Goal: Task Accomplishment & Management: Manage account settings

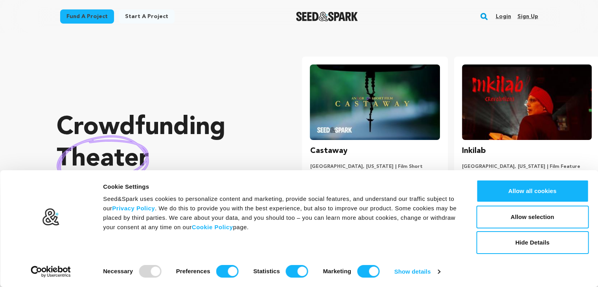
scroll to position [0, 158]
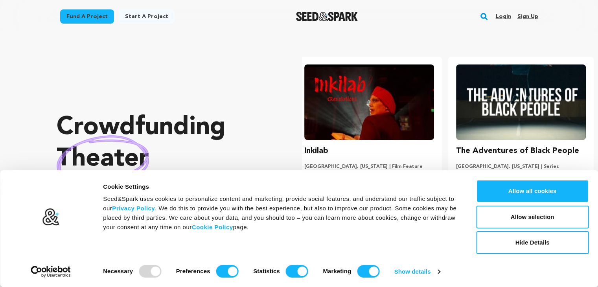
click at [530, 16] on link "Sign up" at bounding box center [527, 16] width 21 height 13
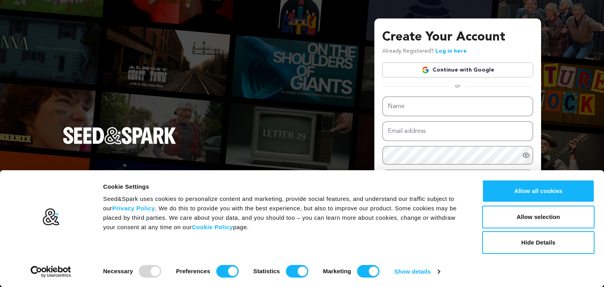
click at [433, 70] on link "Continue with Google" at bounding box center [457, 70] width 151 height 15
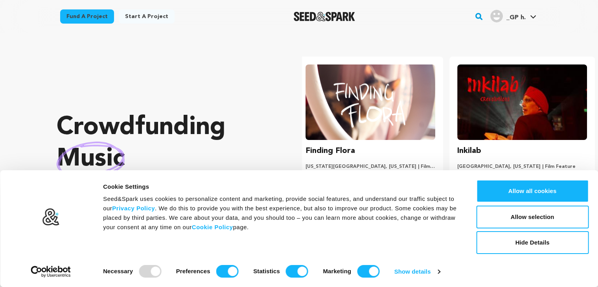
scroll to position [0, 158]
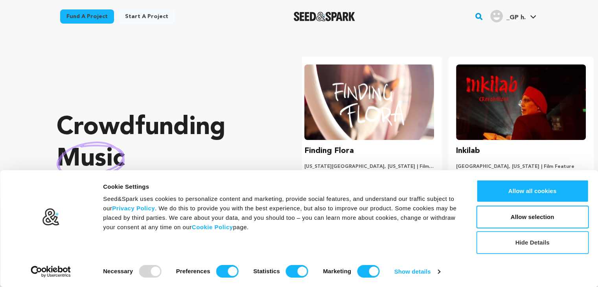
click at [534, 247] on button "Hide Details" at bounding box center [532, 242] width 113 height 23
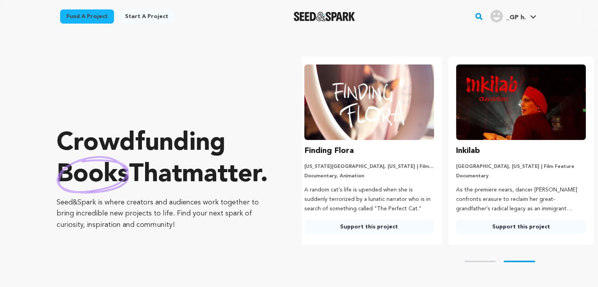
click at [518, 23] on span "_GP h. _GP h." at bounding box center [513, 16] width 49 height 17
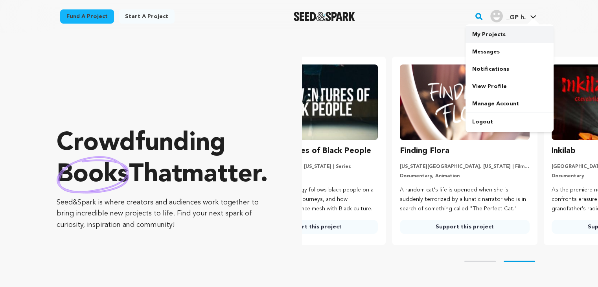
click at [501, 40] on link "My Projects" at bounding box center [510, 34] width 88 height 17
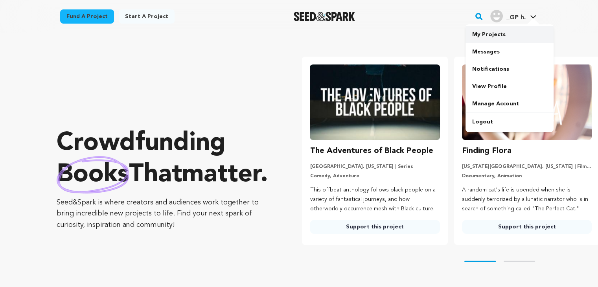
scroll to position [0, 0]
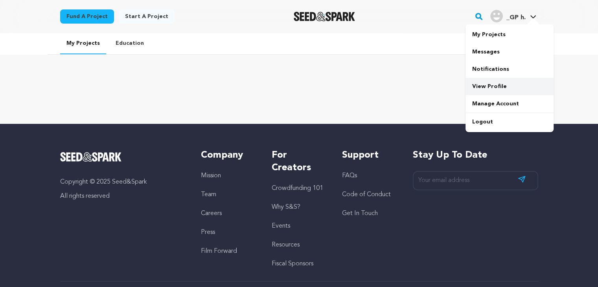
click at [483, 92] on link "View Profile" at bounding box center [510, 86] width 88 height 17
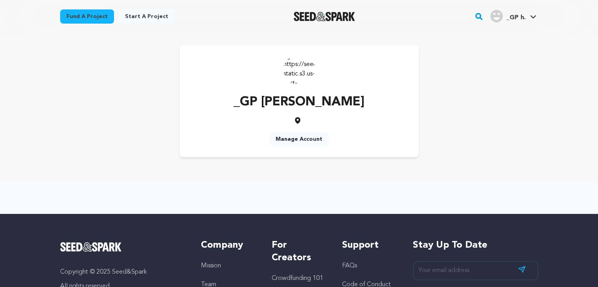
click at [319, 141] on link "Manage Account" at bounding box center [298, 139] width 59 height 14
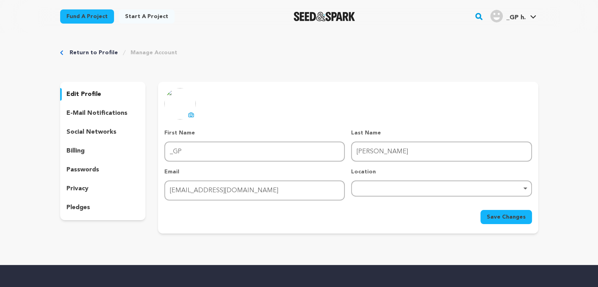
click at [101, 133] on p "social networks" at bounding box center [91, 131] width 50 height 9
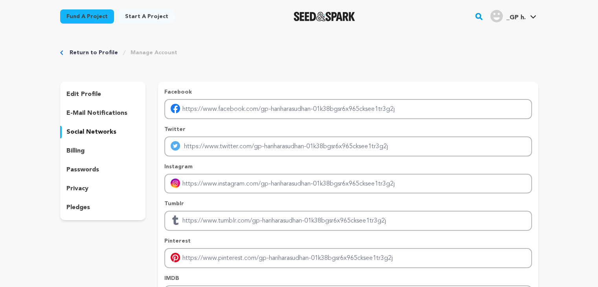
click at [86, 116] on p "e-mail notifications" at bounding box center [96, 113] width 61 height 9
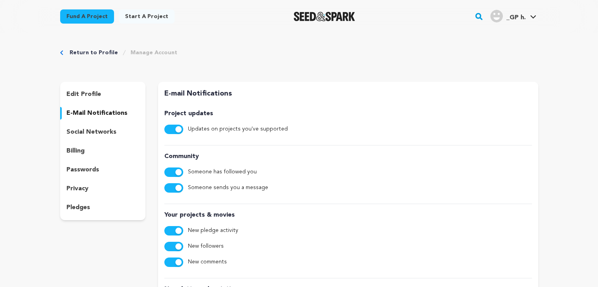
click at [93, 95] on p "edit profile" at bounding box center [83, 94] width 35 height 9
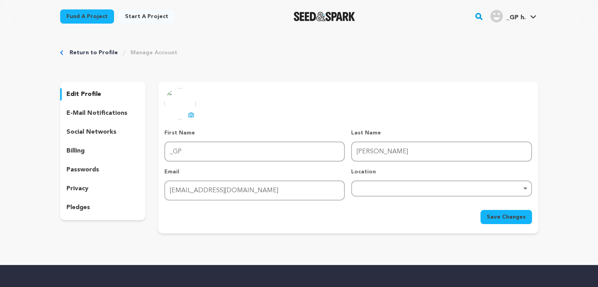
click at [375, 199] on div "Location Remove item" at bounding box center [441, 184] width 181 height 33
click at [380, 185] on div "Remove item" at bounding box center [441, 189] width 181 height 16
click at [88, 128] on p "social networks" at bounding box center [91, 131] width 50 height 9
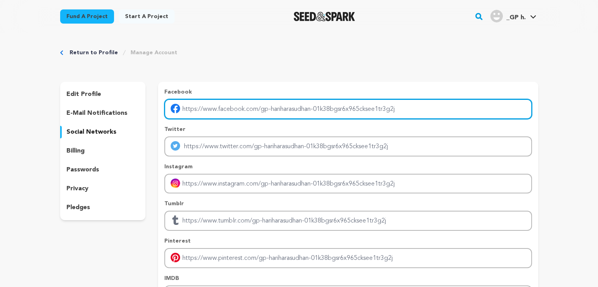
click at [208, 110] on input "Enter facebook profile link" at bounding box center [347, 109] width 367 height 20
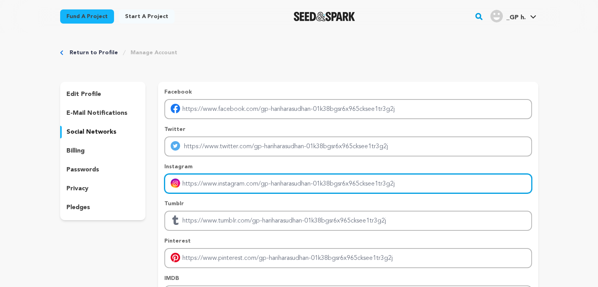
click at [211, 192] on input "Enter instagram handle link" at bounding box center [347, 184] width 367 height 20
paste input "[URL][DOMAIN_NAME]"
type input "[URL][DOMAIN_NAME]"
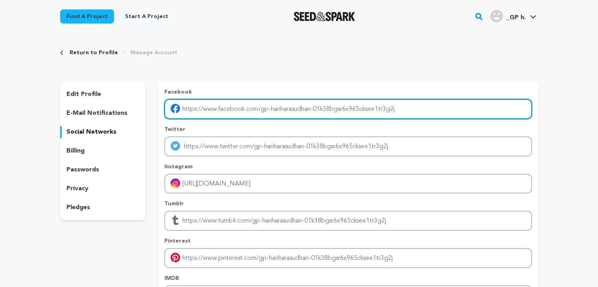
click at [261, 99] on input "Enter facebook profile link" at bounding box center [347, 109] width 367 height 20
paste input "[URL][DOMAIN_NAME]"
type input "[URL][DOMAIN_NAME]"
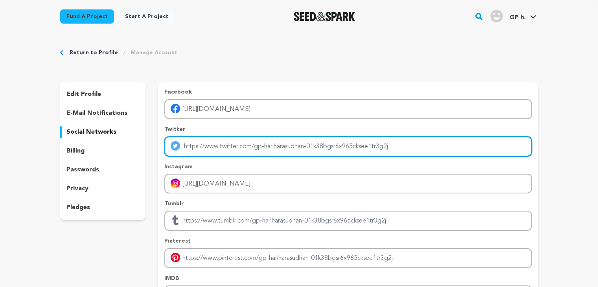
click at [230, 147] on input "Enter twitter profile link" at bounding box center [347, 147] width 367 height 20
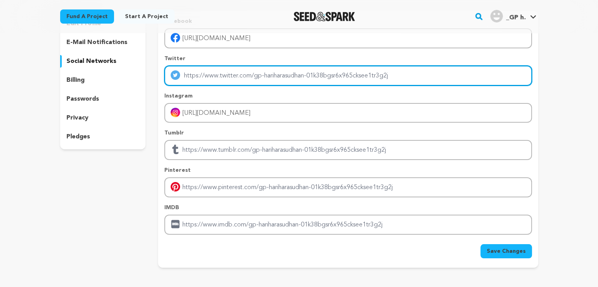
scroll to position [79, 0]
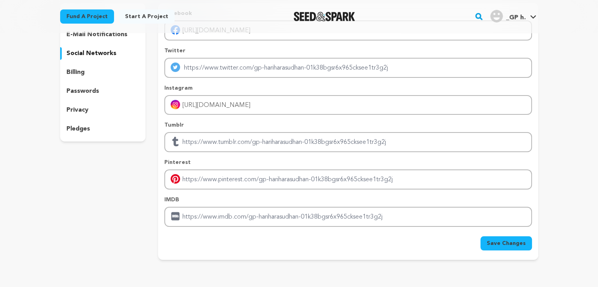
click at [497, 241] on span "Save Changes" at bounding box center [506, 244] width 39 height 8
